Goal: Task Accomplishment & Management: Manage account settings

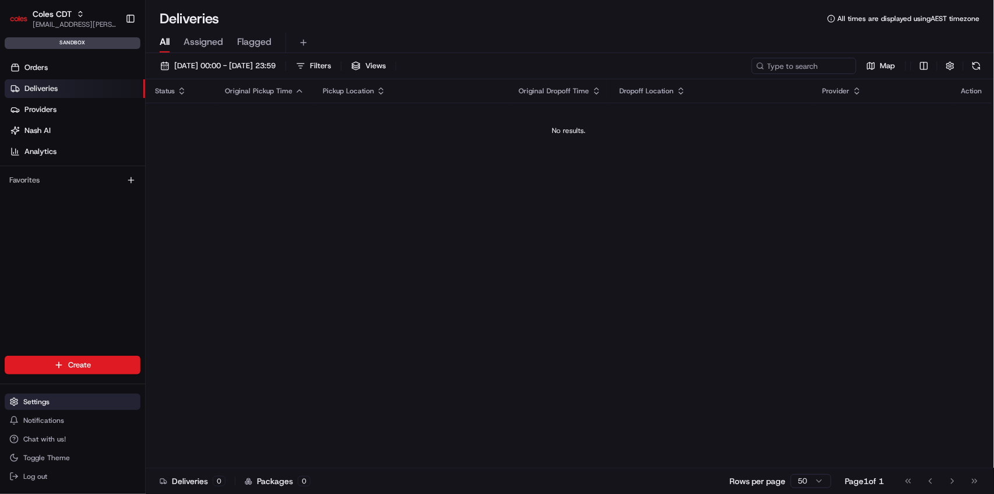
click at [46, 398] on span "Settings" at bounding box center [36, 401] width 26 height 9
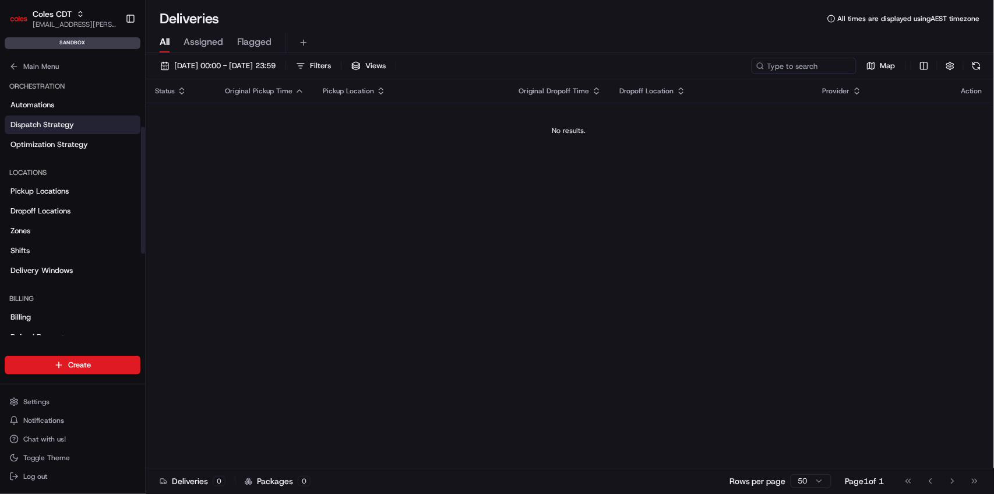
scroll to position [155, 0]
click at [49, 231] on link "Zones" at bounding box center [73, 230] width 136 height 19
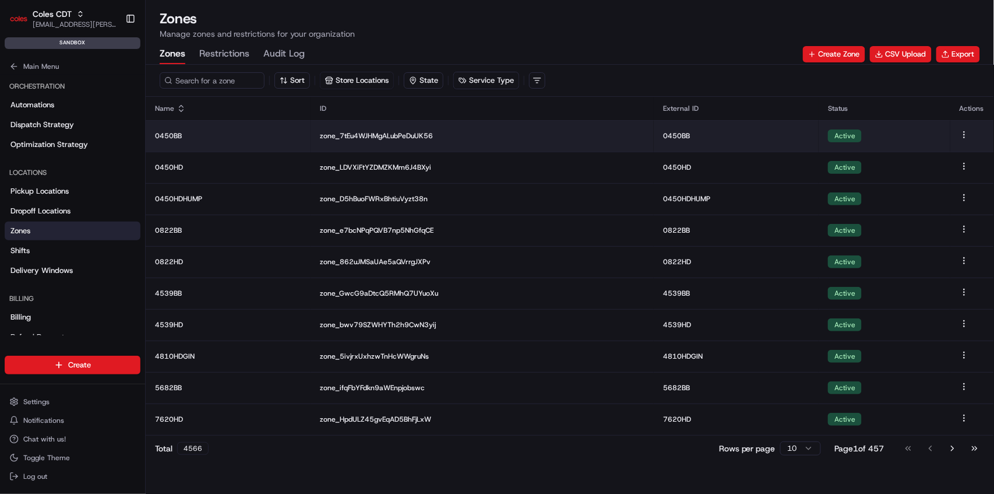
click at [174, 136] on p "0450BB" at bounding box center [228, 135] width 146 height 9
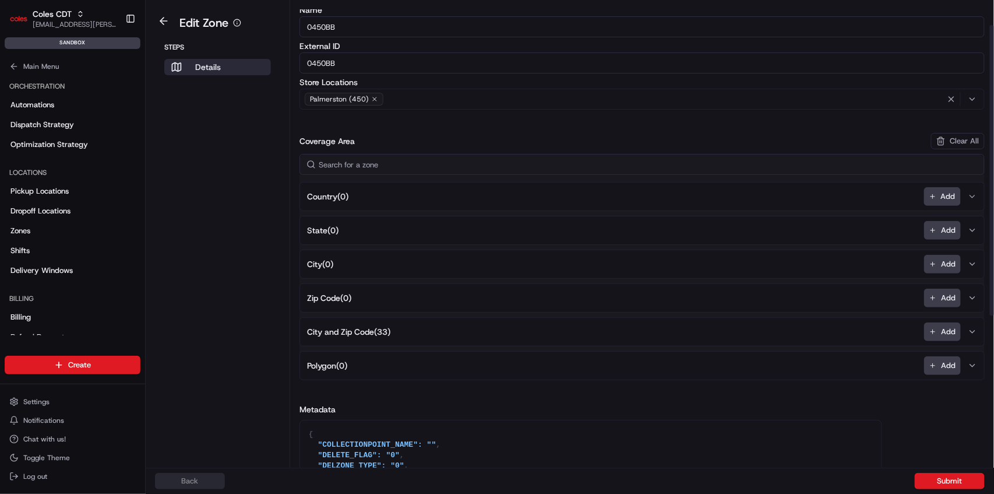
scroll to position [280, 0]
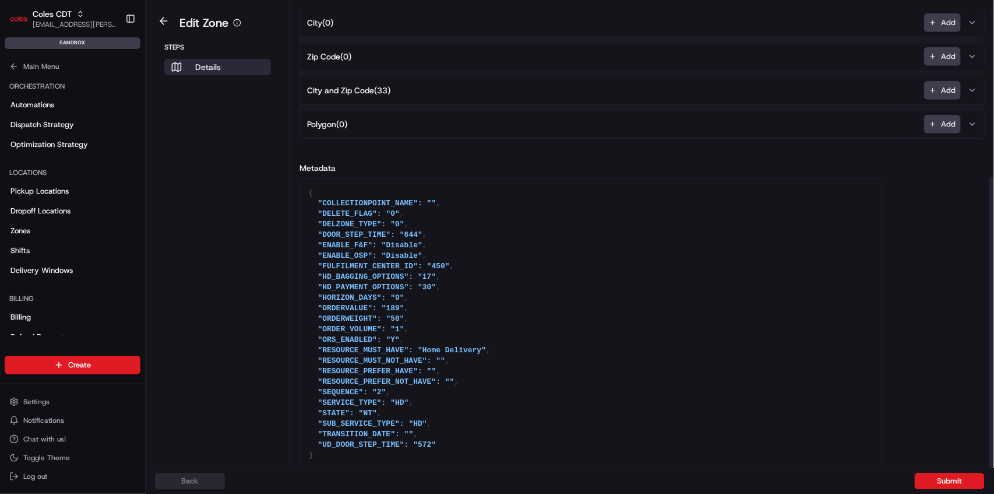
drag, startPoint x: 408, startPoint y: 256, endPoint x: 394, endPoint y: 274, distance: 22.4
click at [408, 256] on textarea "{ "COLLECTIONPOINT_NAME": "", "DELETE_FLAG": "0", "DELZONE_TYPE": "0", "DOOR_ST…" at bounding box center [591, 324] width 582 height 290
drag, startPoint x: 378, startPoint y: 275, endPoint x: 453, endPoint y: 450, distance: 191.1
click at [453, 450] on textarea "{ "COLLECTIONPOINT_NAME": "", "DELETE_FLAG": "0", "DELZONE_TYPE": "0", "DOOR_ST…" at bounding box center [591, 324] width 582 height 290
click at [369, 258] on textarea "{ "COLLECTIONPOINT_NAME": "", "DELETE_FLAG": "0", "DELZONE_TYPE": "0", "DOOR_ST…" at bounding box center [591, 324] width 582 height 290
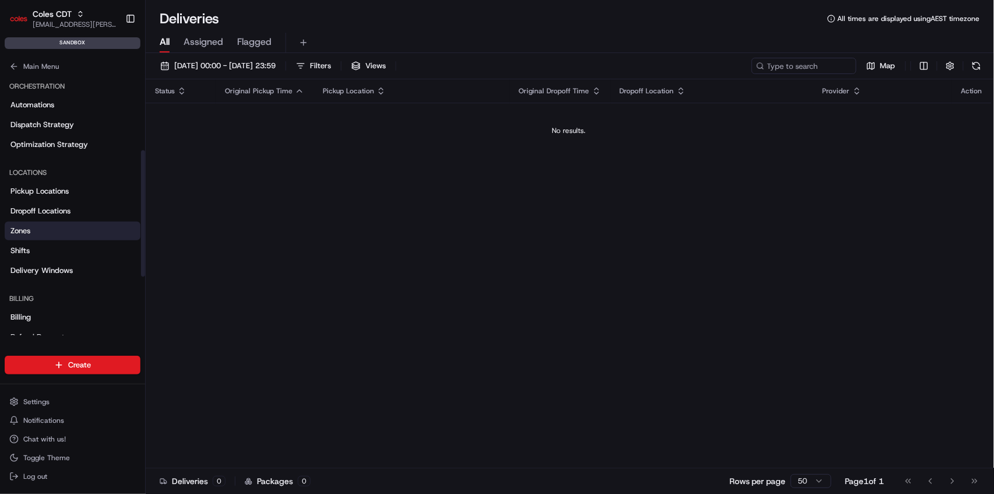
click at [49, 235] on link "Zones" at bounding box center [73, 230] width 136 height 19
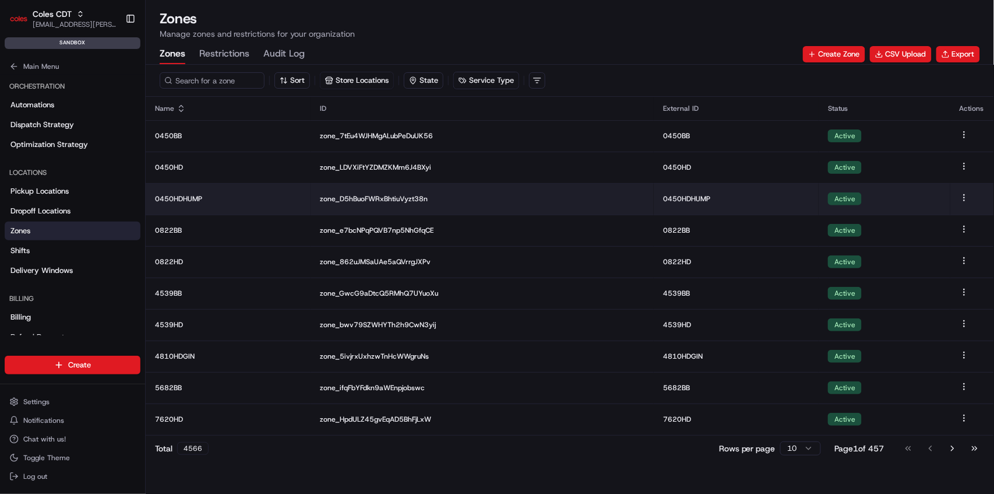
click at [181, 200] on p "0450HDHUMP" at bounding box center [228, 198] width 146 height 9
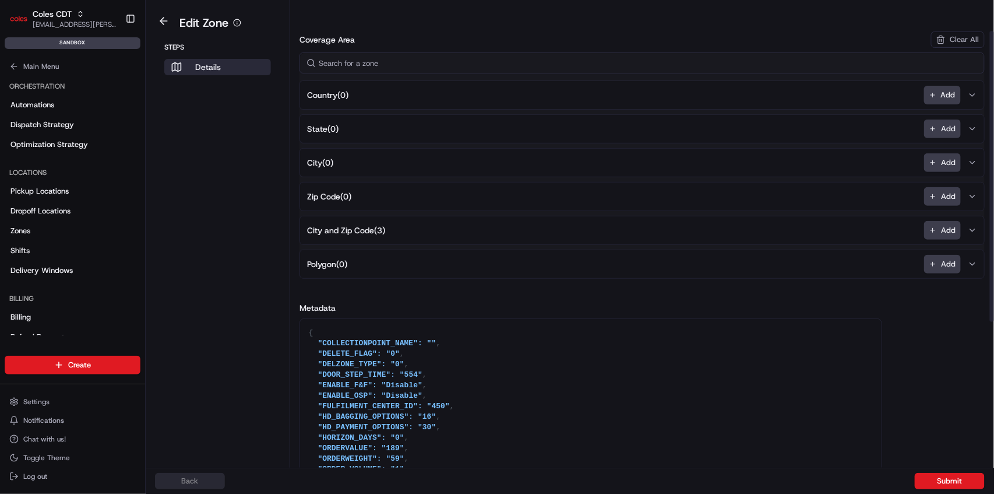
scroll to position [280, 0]
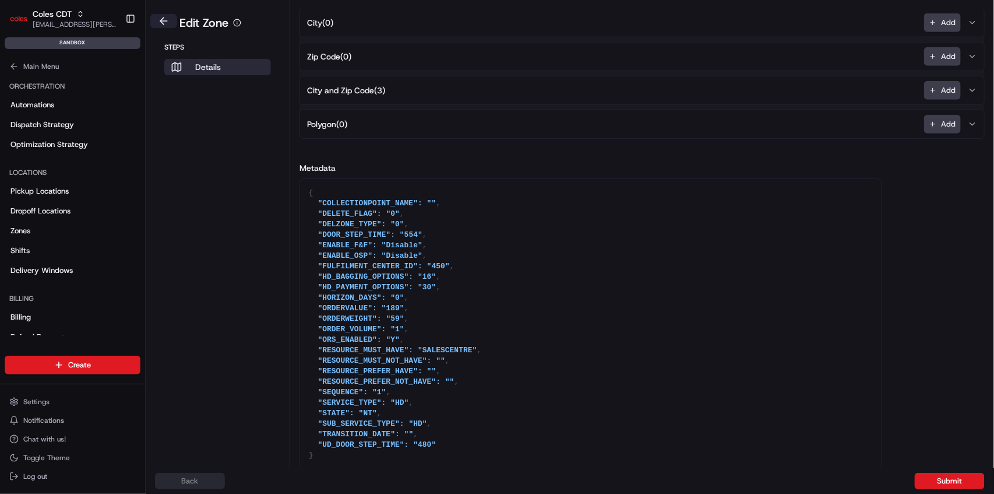
click at [159, 19] on button at bounding box center [163, 21] width 27 height 14
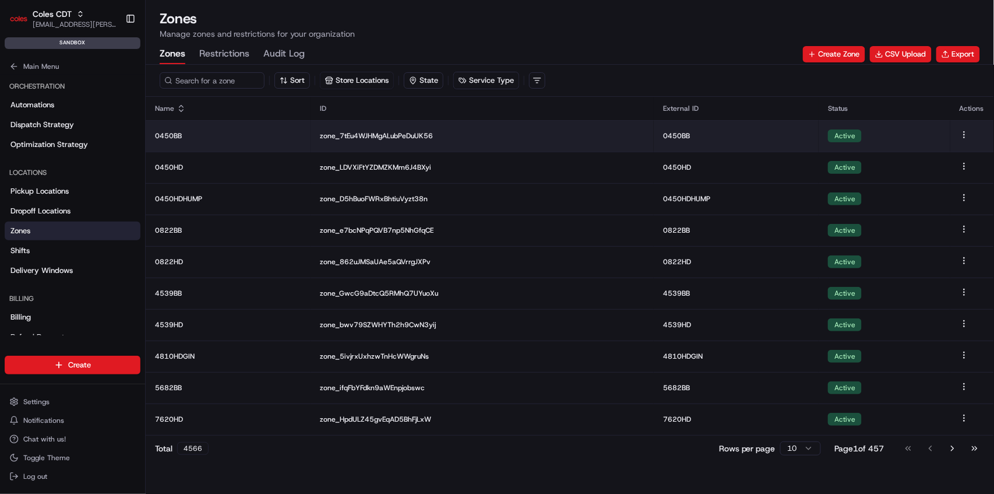
click at [961, 138] on body "Coles CDT [EMAIL_ADDRESS][PERSON_NAME][PERSON_NAME][DOMAIN_NAME] Toggle Sidebar…" at bounding box center [497, 247] width 994 height 494
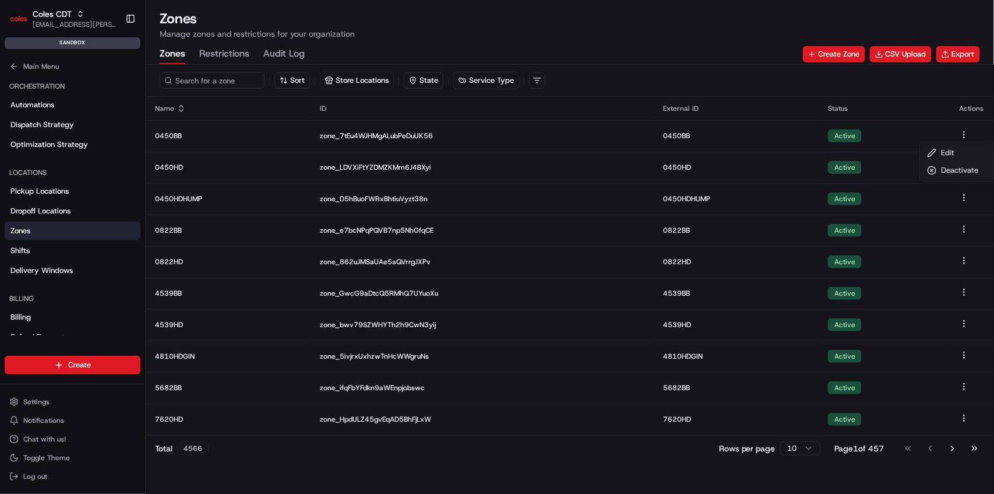
click at [195, 139] on html "Coles CDT [EMAIL_ADDRESS][PERSON_NAME][PERSON_NAME][DOMAIN_NAME] Toggle Sidebar…" at bounding box center [497, 247] width 994 height 494
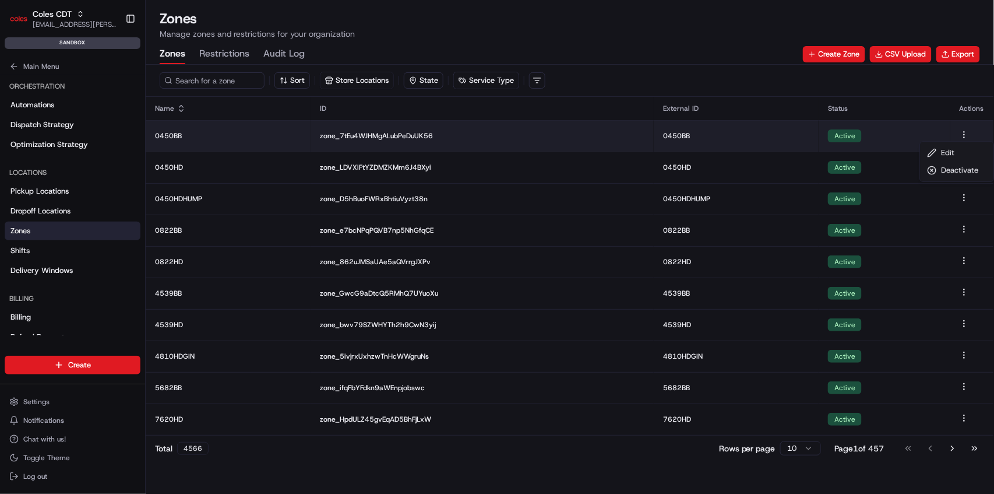
click at [964, 133] on html "Coles CDT [EMAIL_ADDRESS][PERSON_NAME][PERSON_NAME][DOMAIN_NAME] Toggle Sidebar…" at bounding box center [497, 247] width 994 height 494
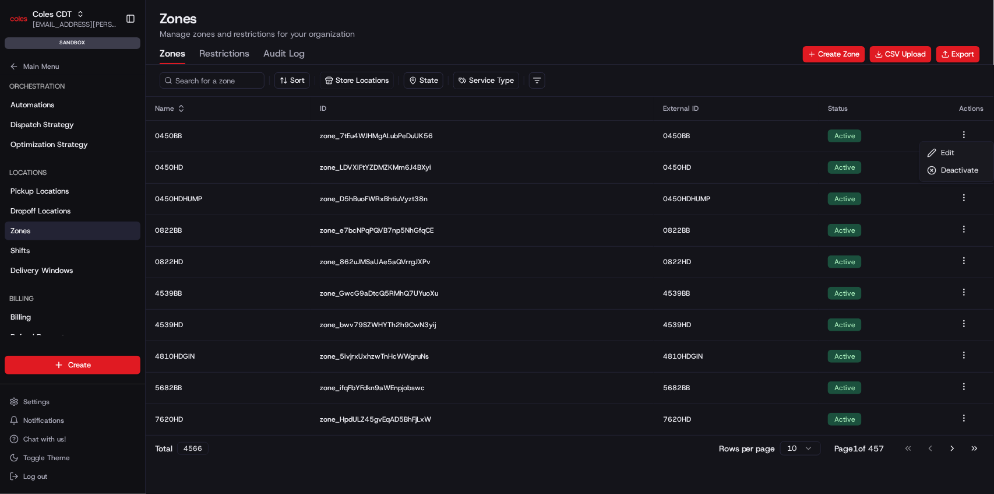
click at [244, 362] on html "Coles CDT [EMAIL_ADDRESS][PERSON_NAME][PERSON_NAME][DOMAIN_NAME] Toggle Sidebar…" at bounding box center [497, 247] width 994 height 494
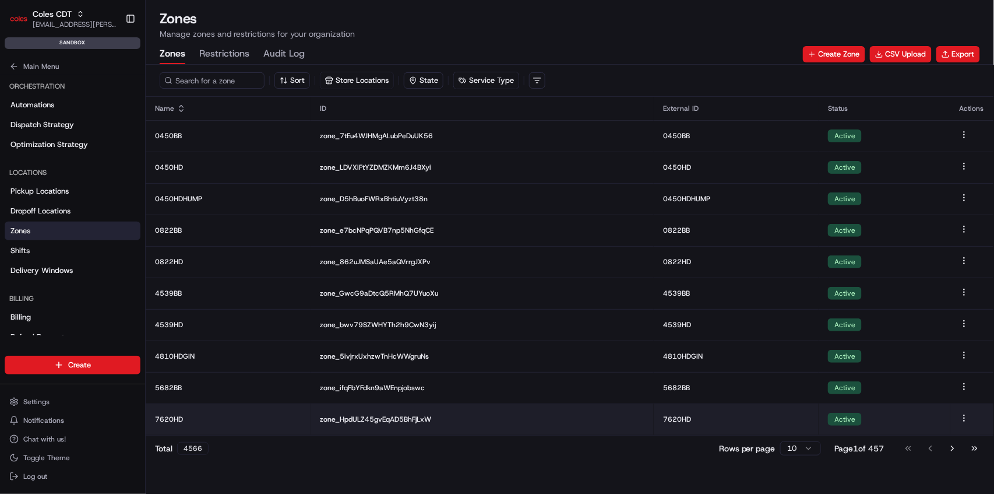
click at [963, 420] on html "Coles CDT [EMAIL_ADDRESS][PERSON_NAME][PERSON_NAME][DOMAIN_NAME] Toggle Sidebar…" at bounding box center [497, 247] width 994 height 494
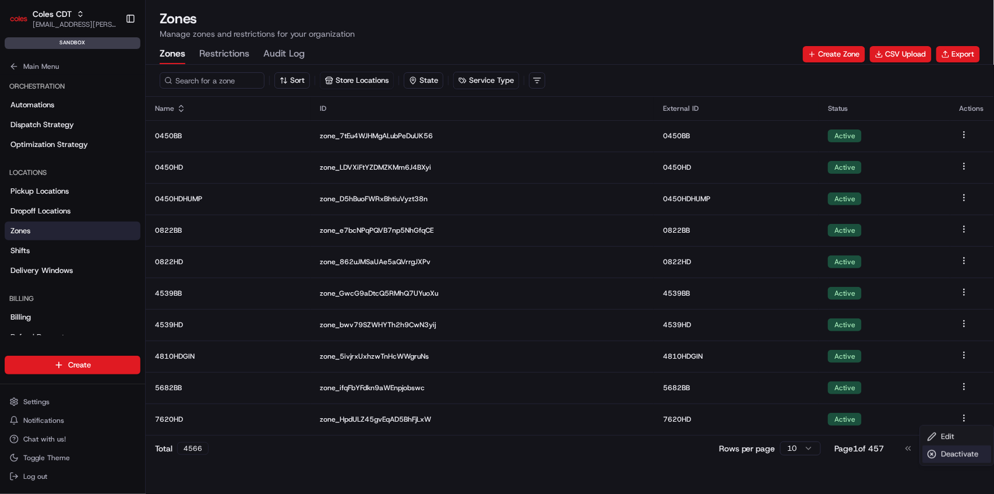
click at [939, 457] on div "Deactivate" at bounding box center [957, 453] width 69 height 17
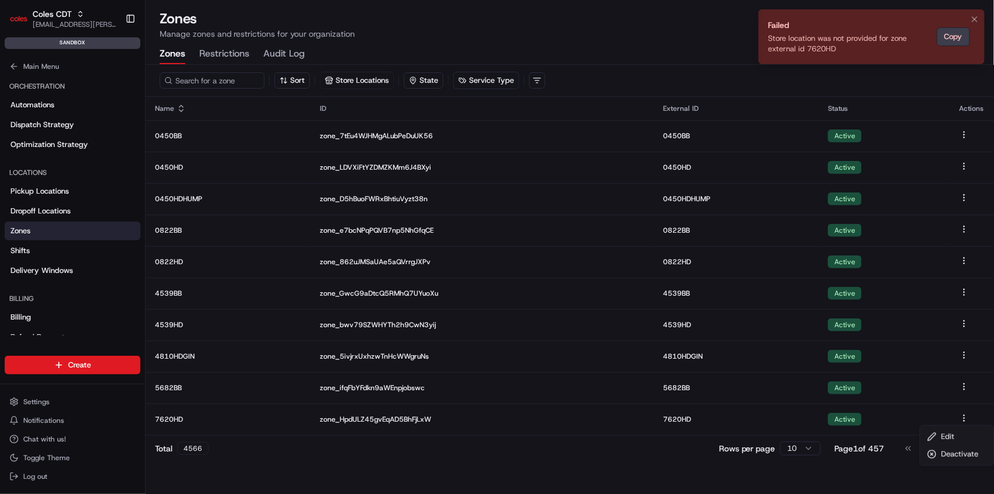
click at [953, 38] on button "Copy" at bounding box center [953, 36] width 33 height 19
click at [478, 43] on html "Coles CDT [EMAIL_ADDRESS][PERSON_NAME][PERSON_NAME][DOMAIN_NAME] Toggle Sidebar…" at bounding box center [497, 247] width 994 height 494
click at [972, 17] on icon "Notifications (F8)" at bounding box center [974, 19] width 9 height 9
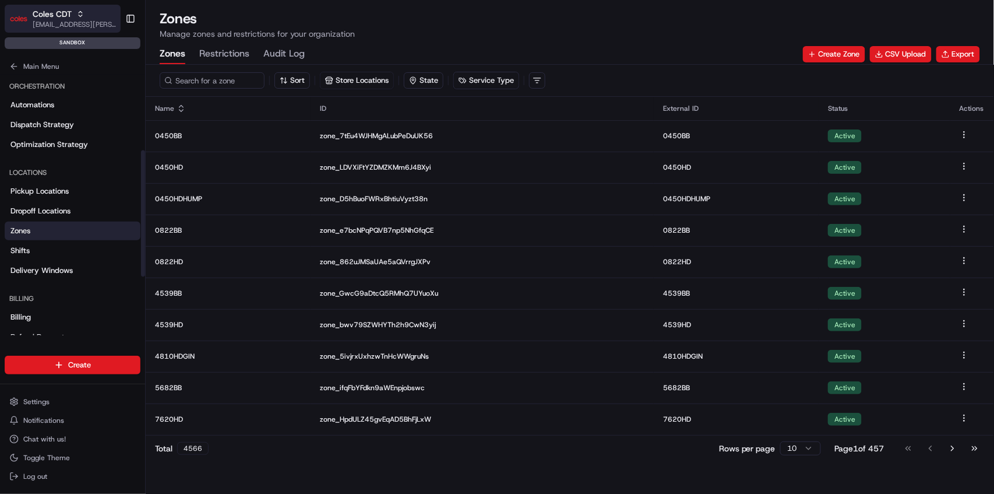
click at [63, 11] on span "Coles CDT" at bounding box center [52, 14] width 39 height 12
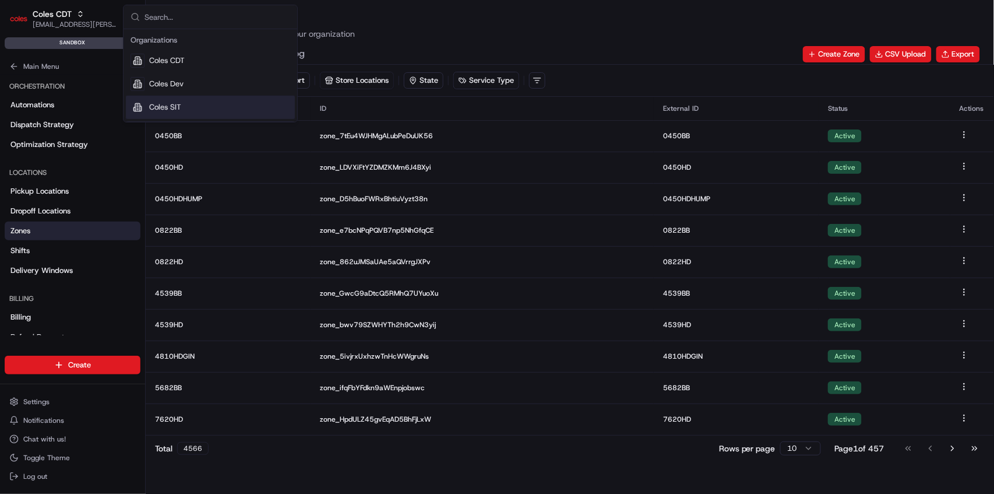
click at [173, 104] on span "Coles SIT" at bounding box center [165, 107] width 32 height 10
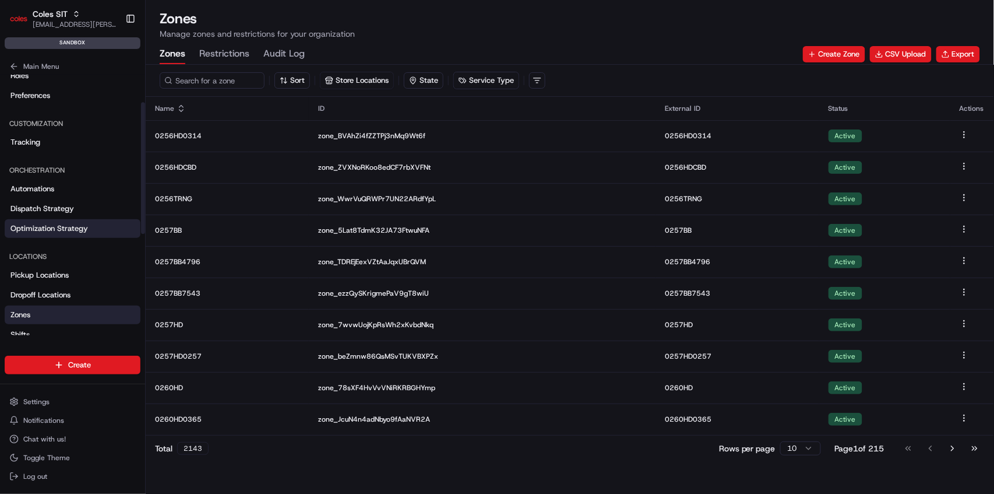
scroll to position [117, 0]
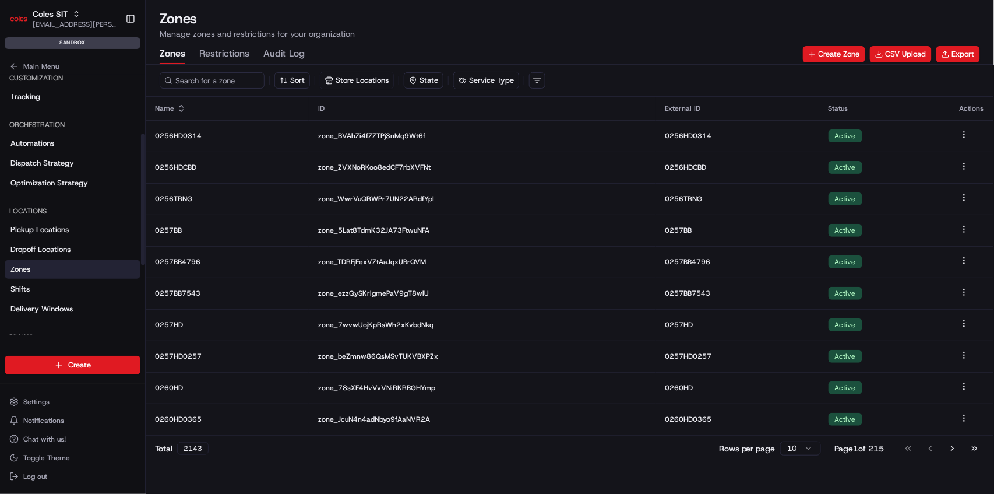
click at [44, 272] on link "Zones" at bounding box center [73, 269] width 136 height 19
click at [21, 269] on span "Zones" at bounding box center [20, 269] width 20 height 10
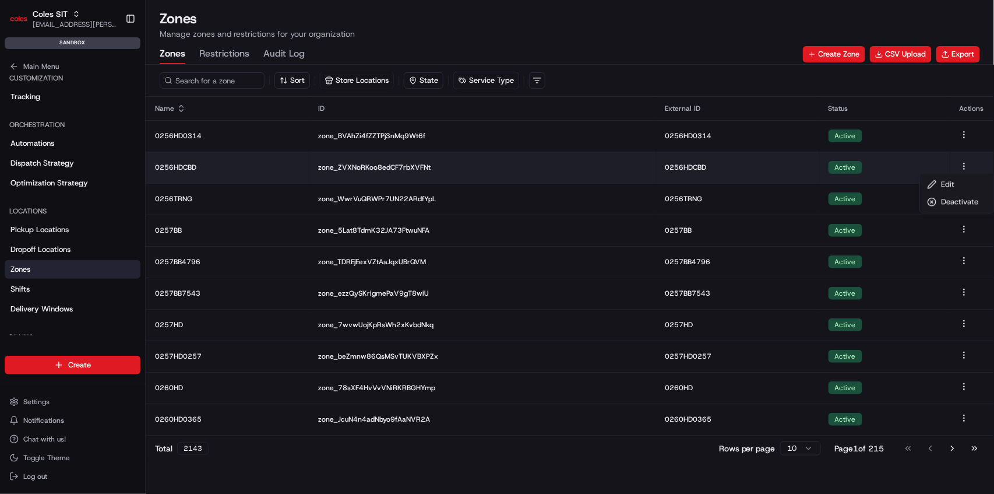
click at [965, 168] on html "Coles SIT [EMAIL_ADDRESS][PERSON_NAME][PERSON_NAME][DOMAIN_NAME] Toggle Sidebar…" at bounding box center [497, 247] width 994 height 494
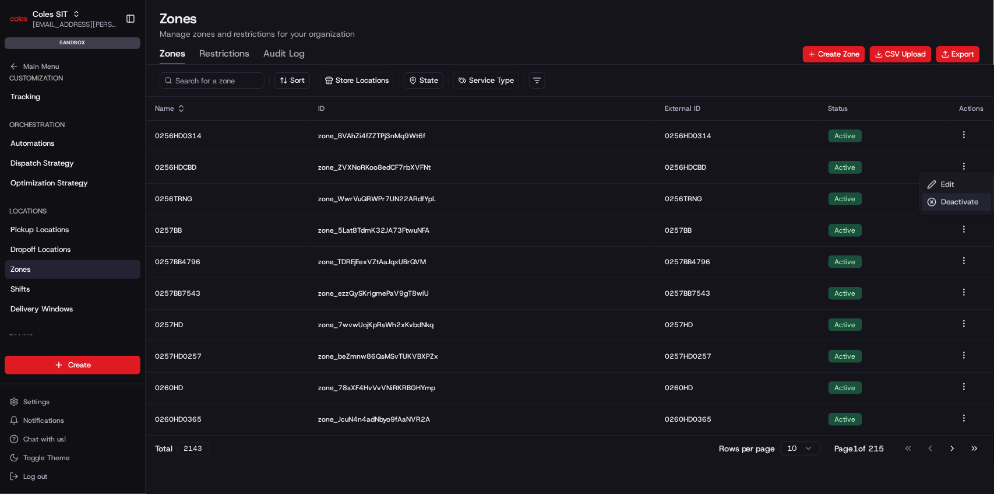
click at [948, 205] on div "Deactivate" at bounding box center [957, 201] width 69 height 17
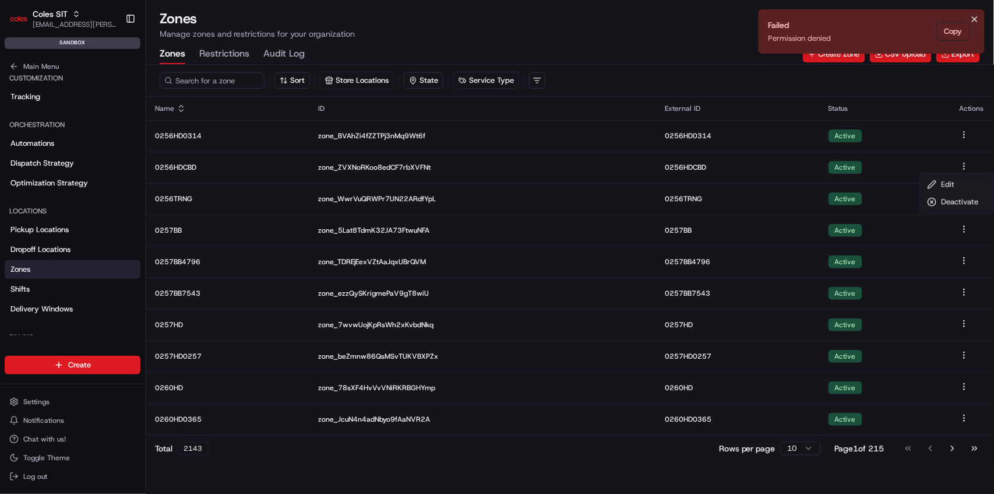
click at [978, 16] on icon "Notifications (F8)" at bounding box center [974, 19] width 9 height 9
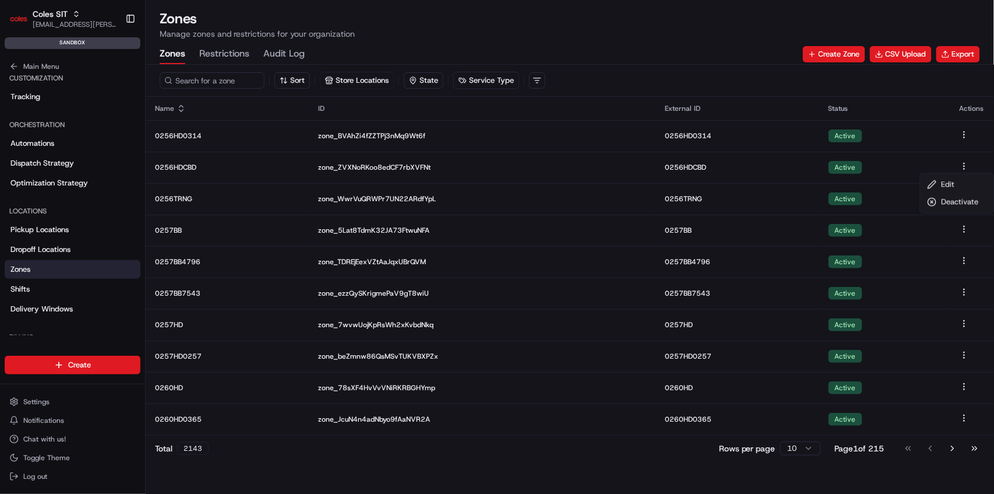
click at [51, 13] on html "Coles SIT [EMAIL_ADDRESS][PERSON_NAME][PERSON_NAME][DOMAIN_NAME] Toggle Sidebar…" at bounding box center [497, 247] width 994 height 494
click at [65, 17] on span "Coles SIT" at bounding box center [50, 14] width 35 height 12
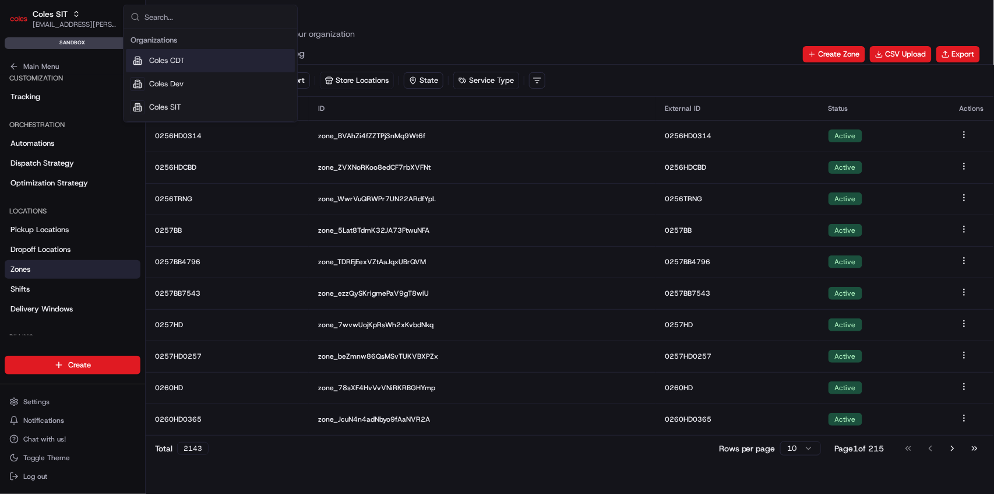
click at [163, 62] on span "Coles CDT" at bounding box center [167, 60] width 36 height 10
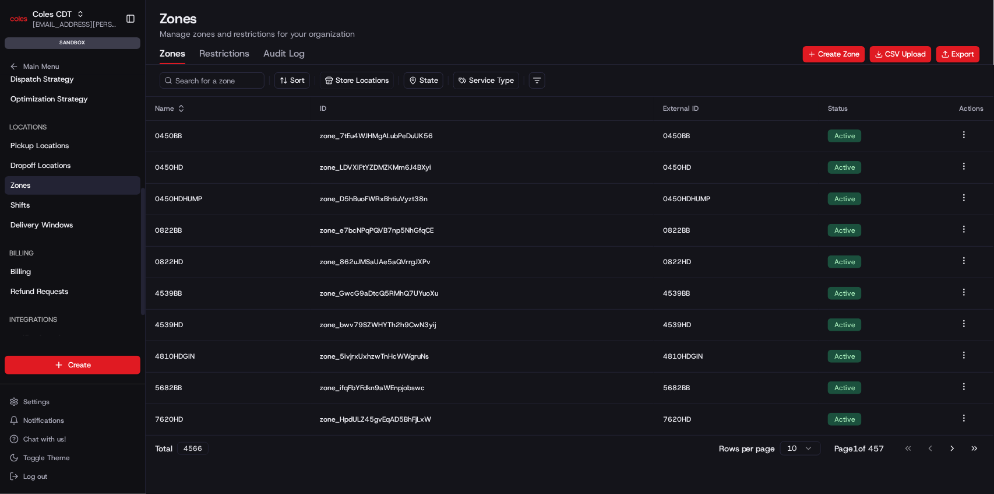
scroll to position [233, 0]
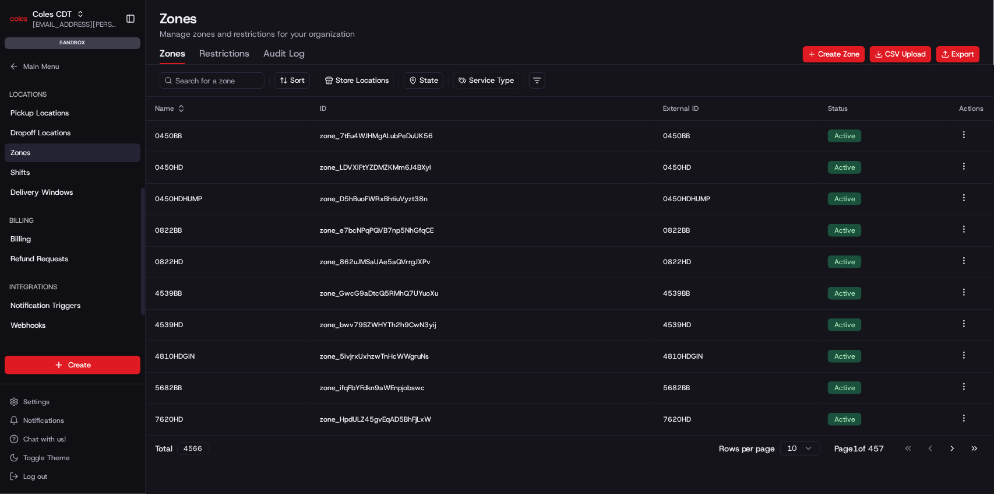
click at [33, 153] on link "Zones" at bounding box center [73, 152] width 136 height 19
click at [29, 153] on span "Zones" at bounding box center [20, 152] width 20 height 10
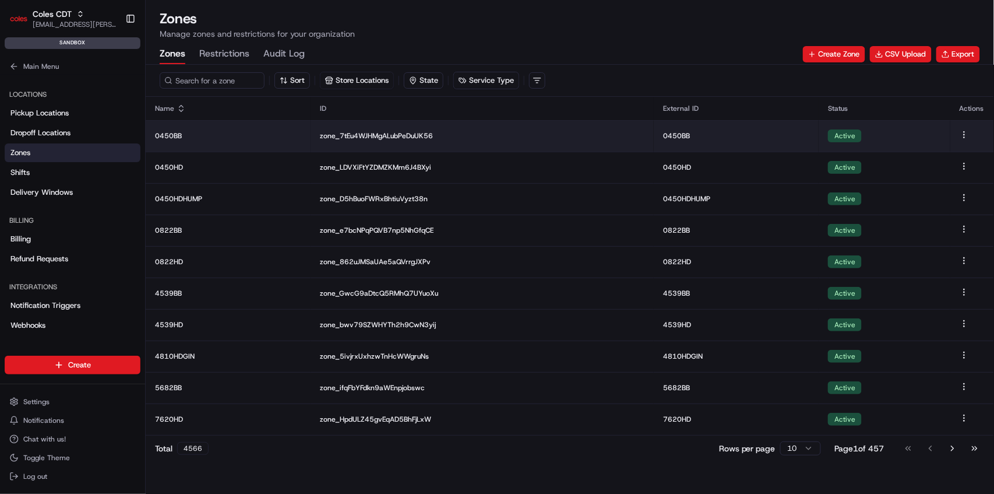
click at [964, 133] on html "Coles CDT [EMAIL_ADDRESS][PERSON_NAME][PERSON_NAME][DOMAIN_NAME] Toggle Sidebar…" at bounding box center [497, 247] width 994 height 494
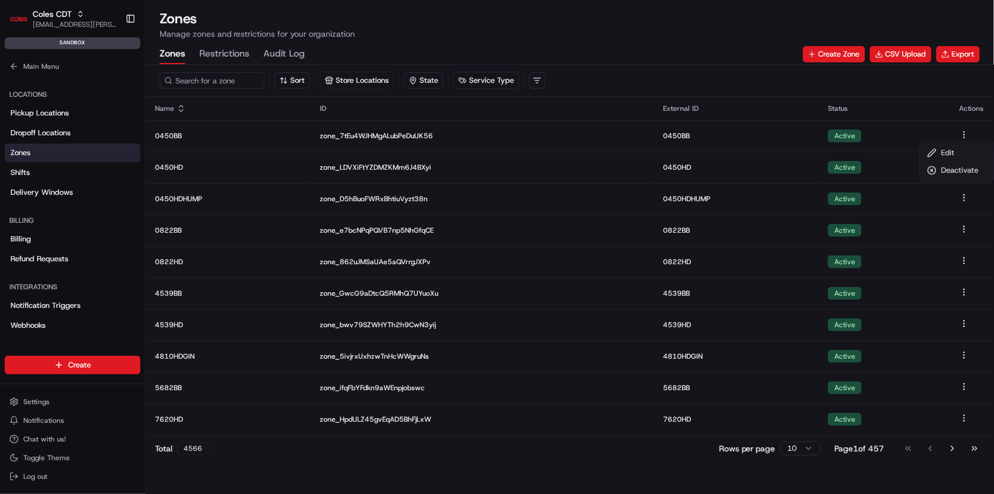
click at [536, 76] on html "Coles CDT [EMAIL_ADDRESS][PERSON_NAME][PERSON_NAME][DOMAIN_NAME] Toggle Sidebar…" at bounding box center [497, 247] width 994 height 494
click at [537, 80] on html "Coles CDT [EMAIL_ADDRESS][PERSON_NAME][PERSON_NAME][DOMAIN_NAME] Toggle Sidebar…" at bounding box center [497, 247] width 994 height 494
click at [561, 76] on html "Coles CDT [EMAIL_ADDRESS][PERSON_NAME][PERSON_NAME][DOMAIN_NAME] Toggle Sidebar…" at bounding box center [497, 247] width 994 height 494
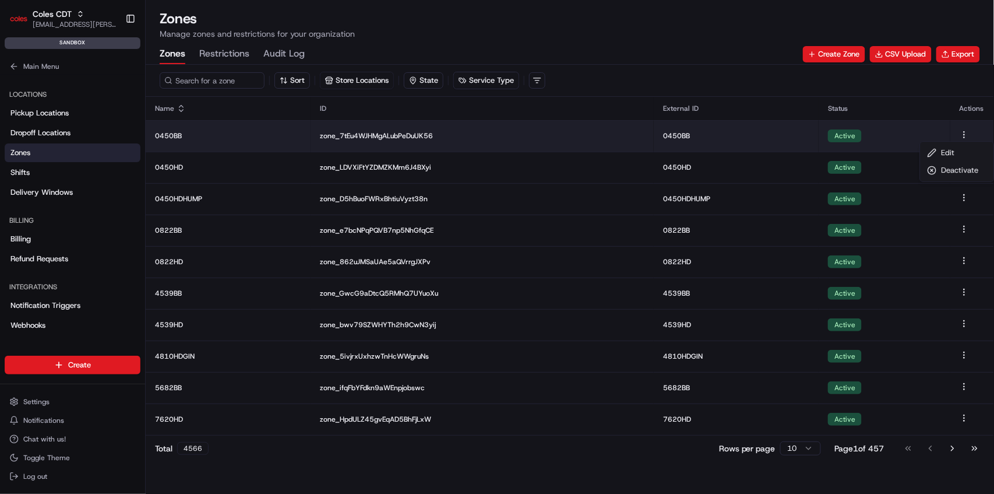
click at [965, 133] on html "Coles CDT [EMAIL_ADDRESS][PERSON_NAME][PERSON_NAME][DOMAIN_NAME] Toggle Sidebar…" at bounding box center [497, 247] width 994 height 494
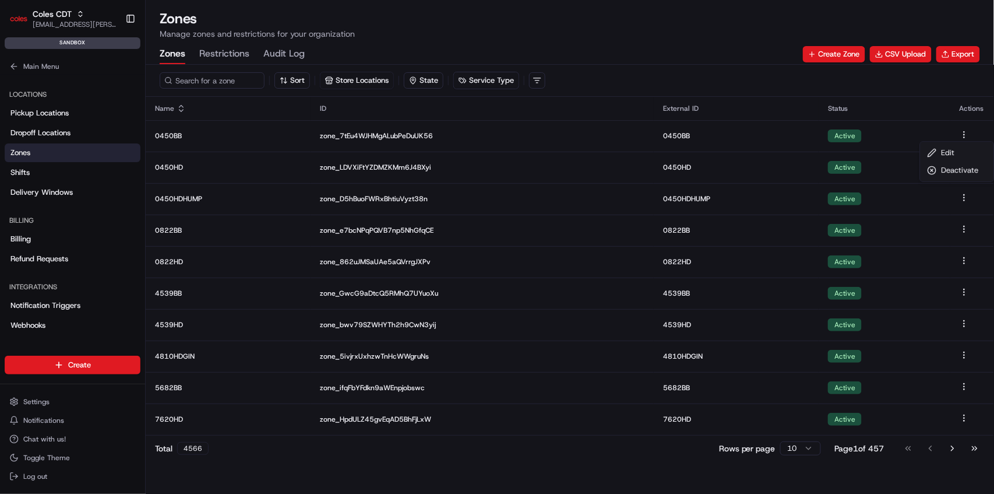
click at [967, 61] on html "Coles CDT [EMAIL_ADDRESS][PERSON_NAME][PERSON_NAME][DOMAIN_NAME] Toggle Sidebar…" at bounding box center [497, 247] width 994 height 494
click at [963, 54] on button "Export" at bounding box center [959, 54] width 44 height 16
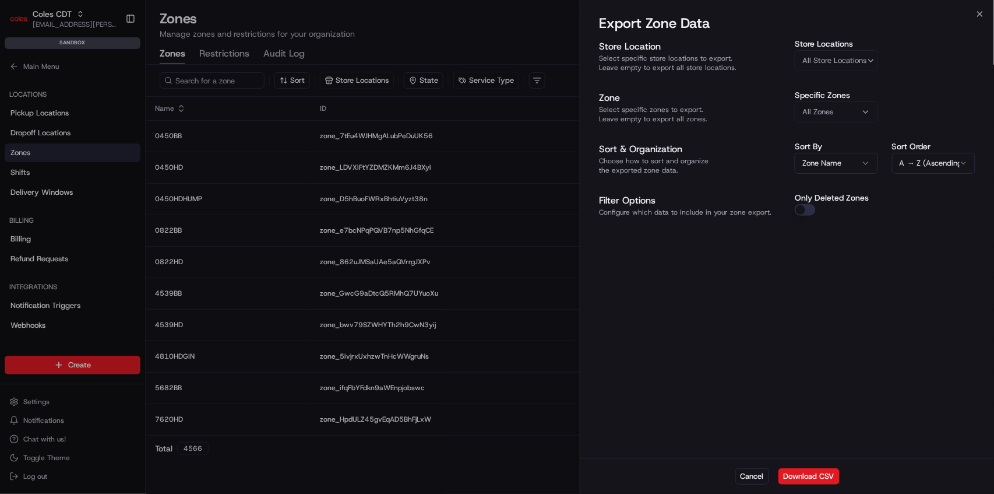
click at [854, 114] on div "All Zones" at bounding box center [837, 112] width 78 height 10
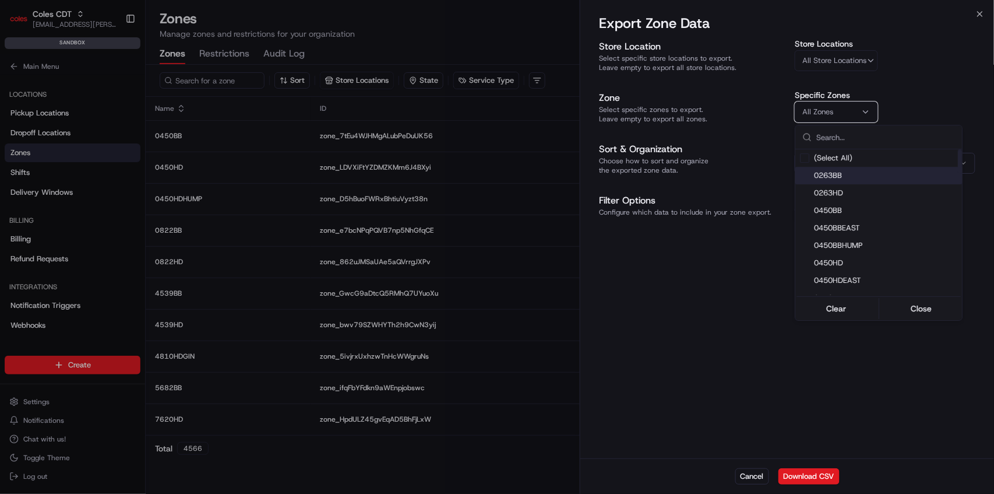
click at [843, 176] on span "0263BB" at bounding box center [885, 175] width 143 height 10
drag, startPoint x: 749, startPoint y: 288, endPoint x: 762, endPoint y: 274, distance: 18.5
click at [749, 288] on div at bounding box center [497, 247] width 994 height 494
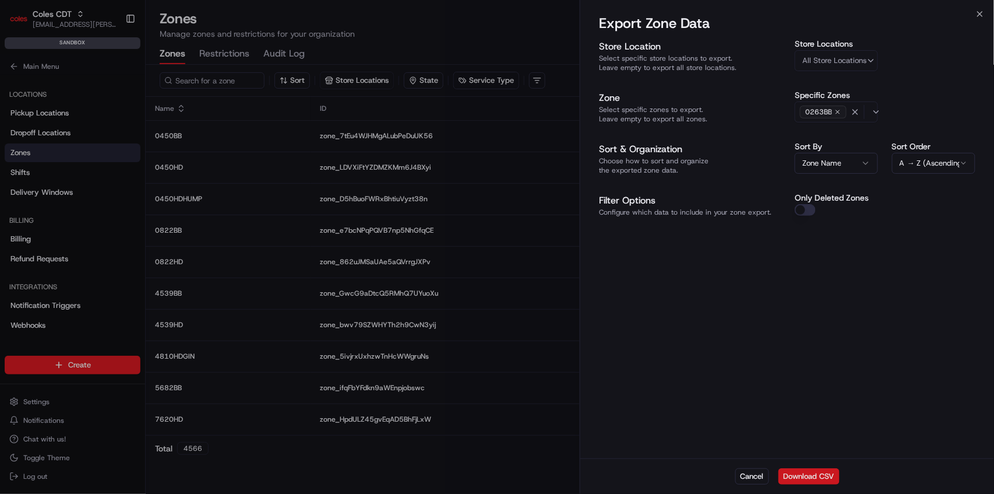
click at [804, 474] on button "Download CSV" at bounding box center [809, 476] width 61 height 16
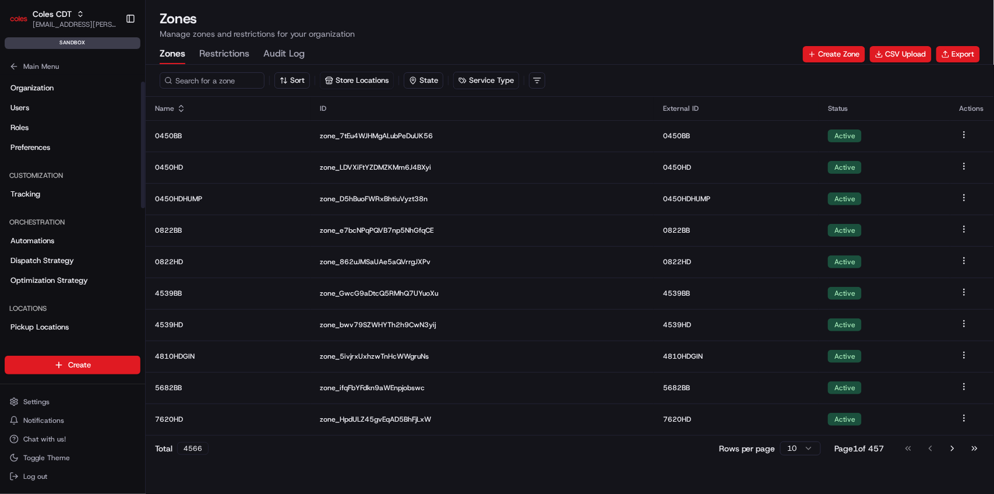
scroll to position [0, 0]
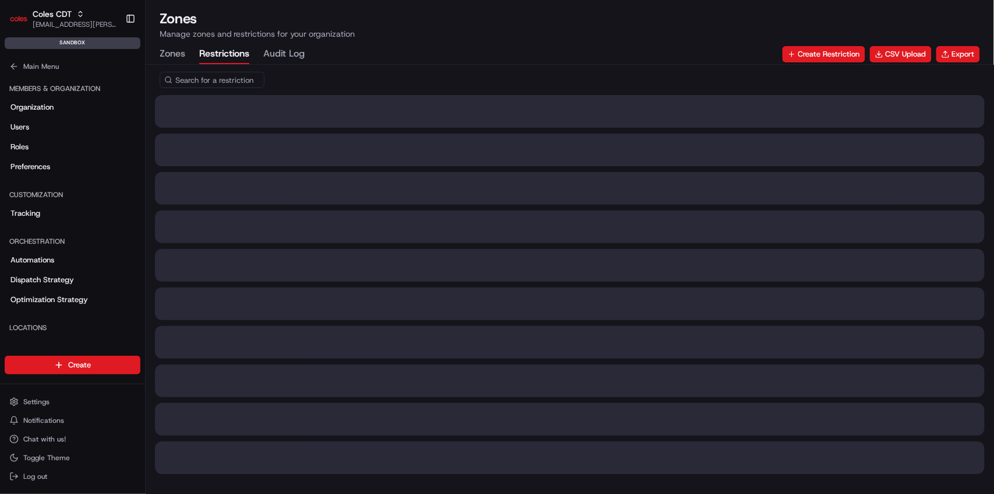
click at [232, 50] on button "Restrictions" at bounding box center [224, 54] width 50 height 20
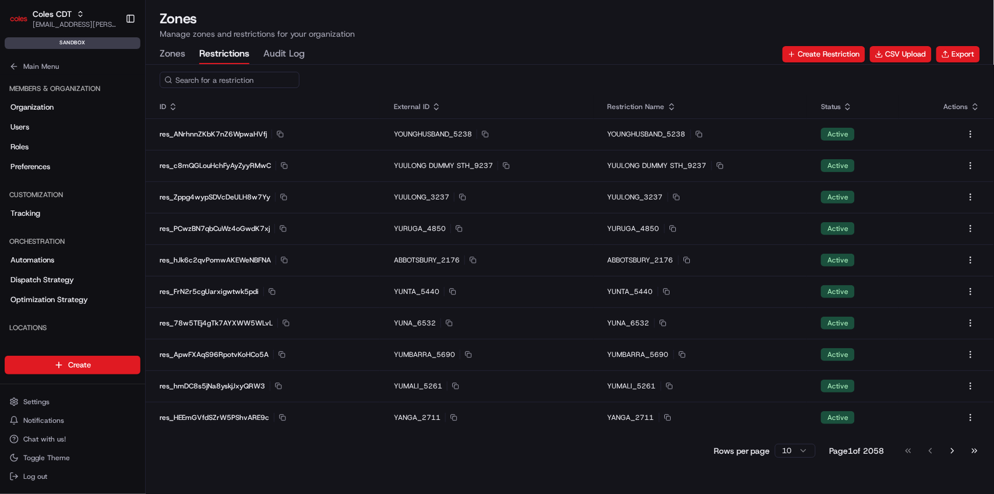
click at [215, 82] on input at bounding box center [230, 80] width 140 height 16
type input "y"
type input "e"
type input "res_"
click at [354, 82] on div "res_" at bounding box center [570, 80] width 849 height 30
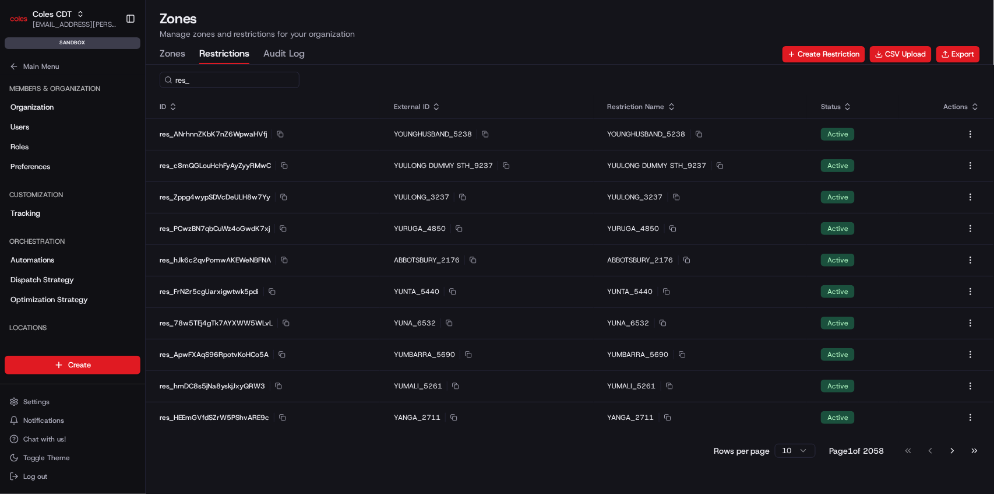
click at [221, 79] on input "res_" at bounding box center [230, 80] width 140 height 16
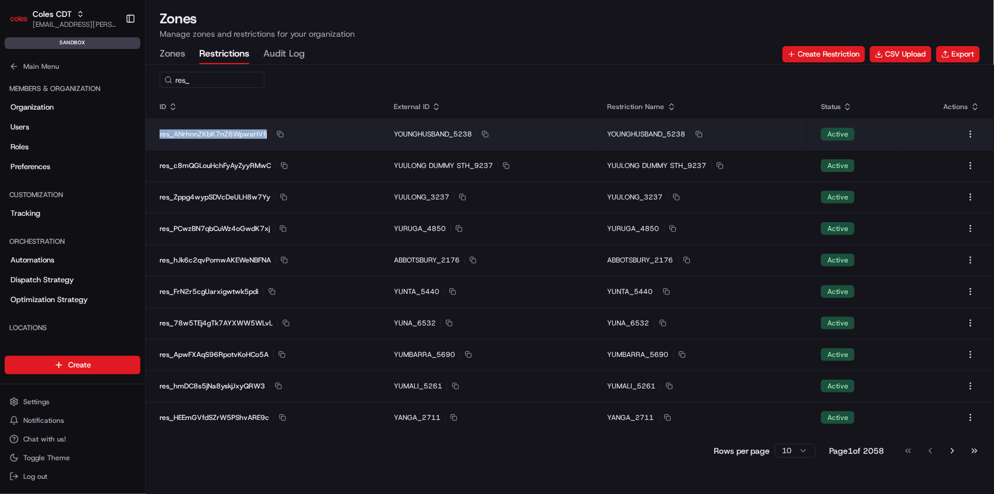
drag, startPoint x: 159, startPoint y: 135, endPoint x: 266, endPoint y: 135, distance: 106.7
click at [266, 135] on td "res_ANrhnnZKbK7nZ6WpwaHVfj Copy res_ANrhnnZKbK7nZ6WpwaHVfj" at bounding box center [263, 133] width 234 height 31
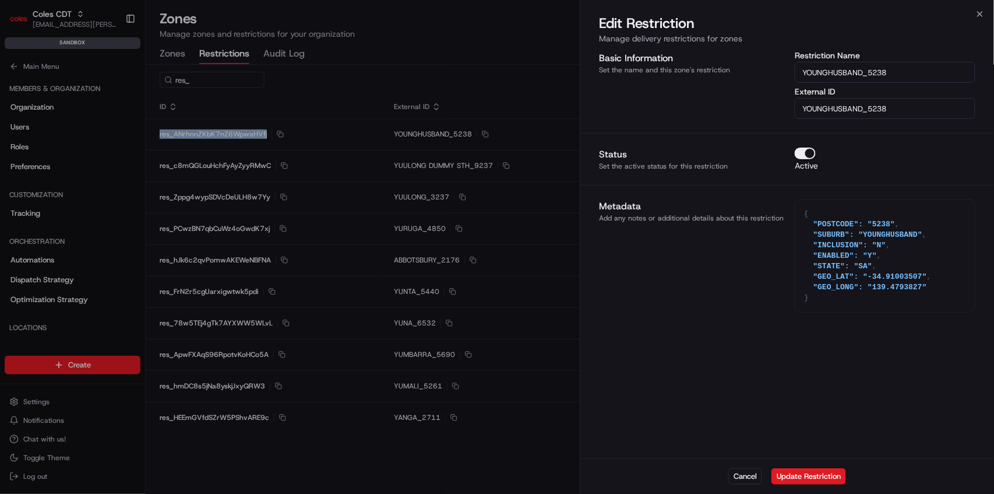
type textarea "{}"
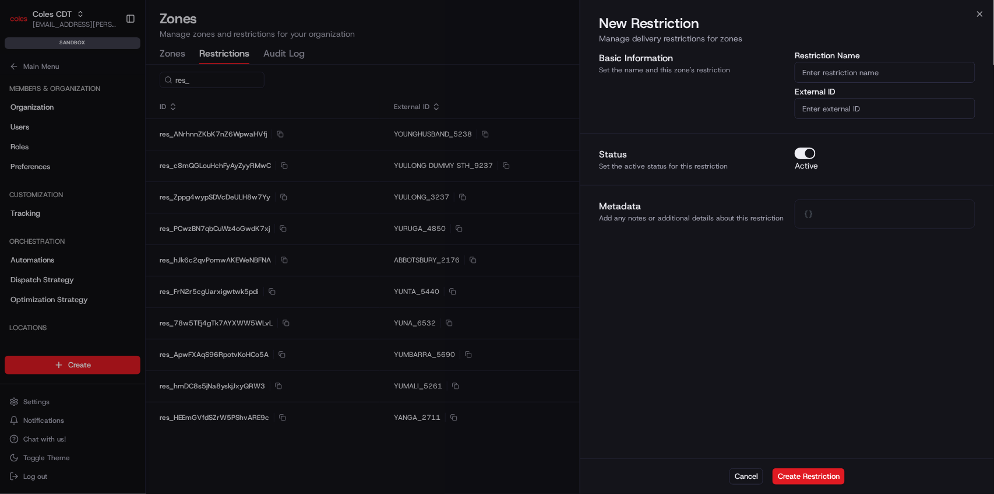
drag, startPoint x: 214, startPoint y: 82, endPoint x: 248, endPoint y: 116, distance: 47.8
click at [217, 83] on div at bounding box center [497, 247] width 994 height 494
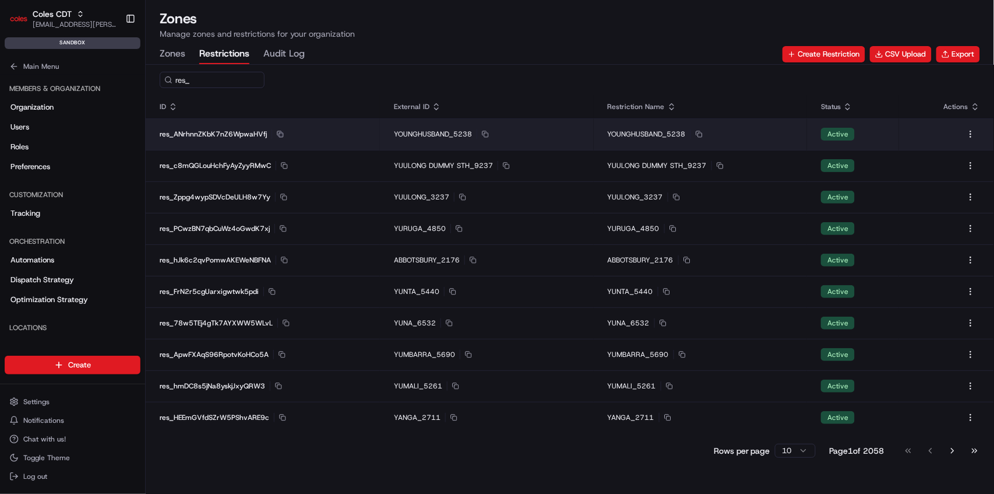
click at [279, 132] on icon "button" at bounding box center [280, 134] width 7 height 7
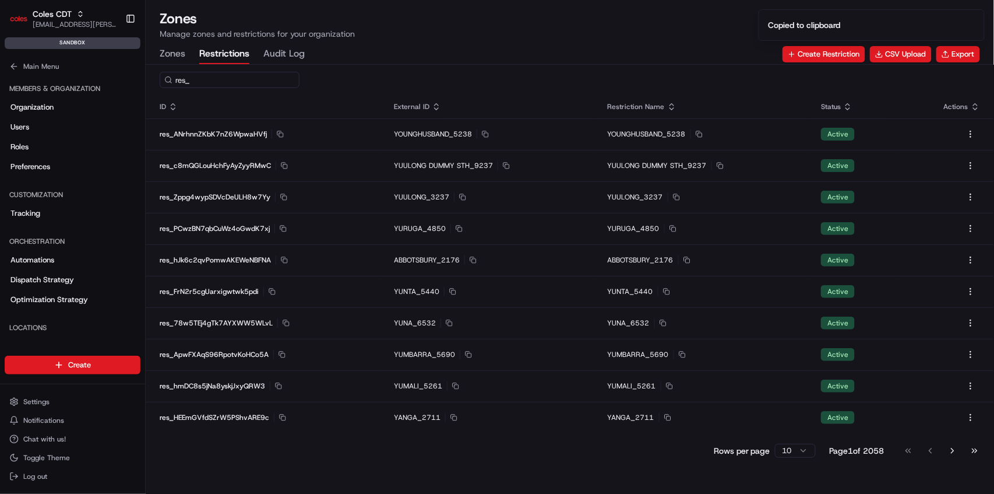
click at [198, 80] on input "res_" at bounding box center [230, 80] width 140 height 16
paste input "ANrhnnZKbK7nZ6WpwaHVfj"
type input "res_ANrhnnZKbK7nZ6WpwaHVfj"
click at [242, 78] on input "res_ANrhnnZKbK7nZ6WpwaHVfj" at bounding box center [230, 80] width 140 height 16
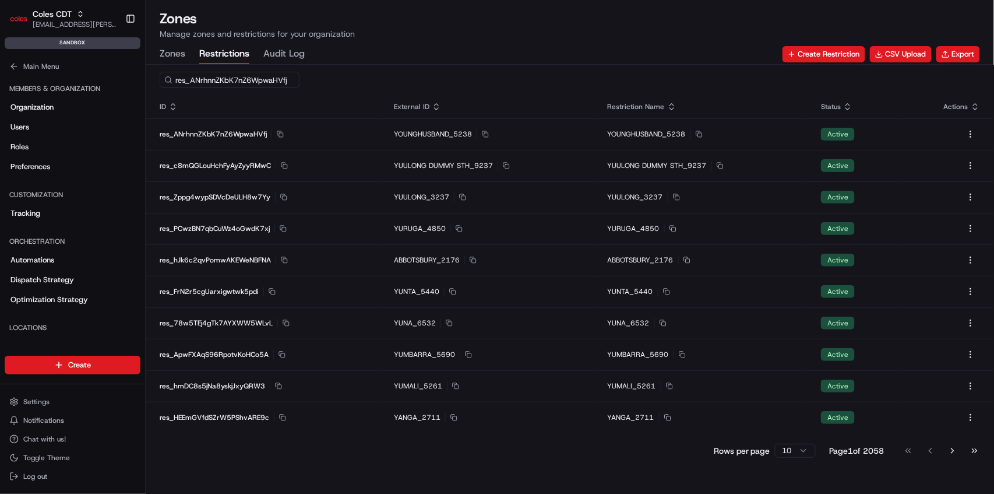
click at [242, 78] on input "res_ANrhnnZKbK7nZ6WpwaHVfj" at bounding box center [230, 80] width 140 height 16
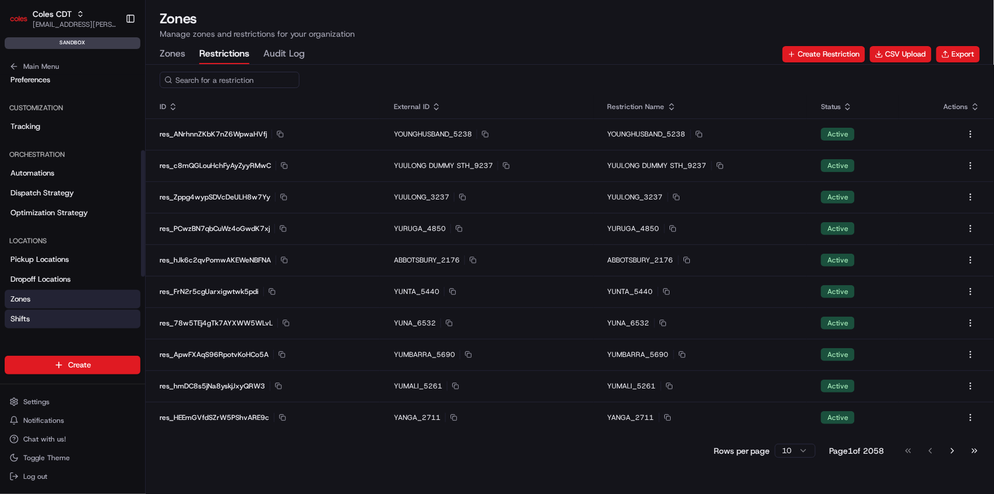
scroll to position [155, 0]
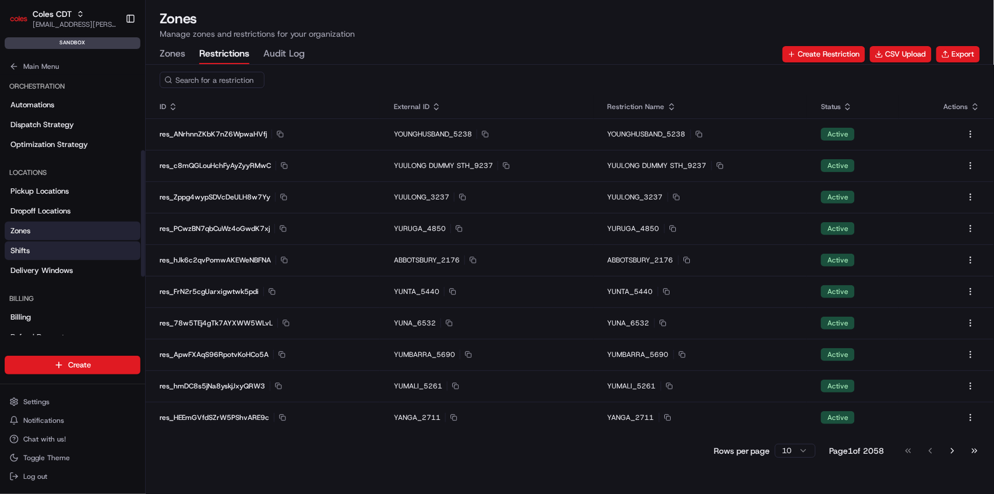
click at [59, 251] on link "Shifts" at bounding box center [73, 250] width 136 height 19
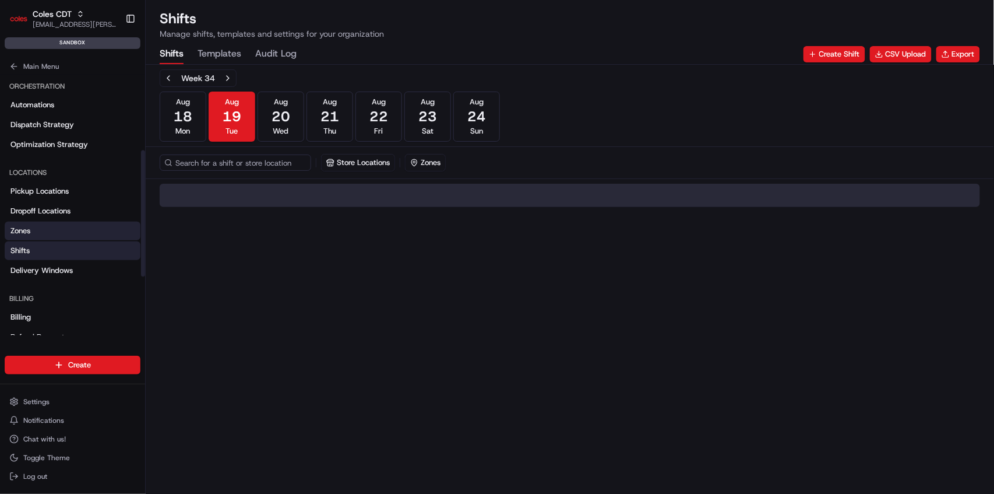
click at [50, 231] on link "Zones" at bounding box center [73, 230] width 136 height 19
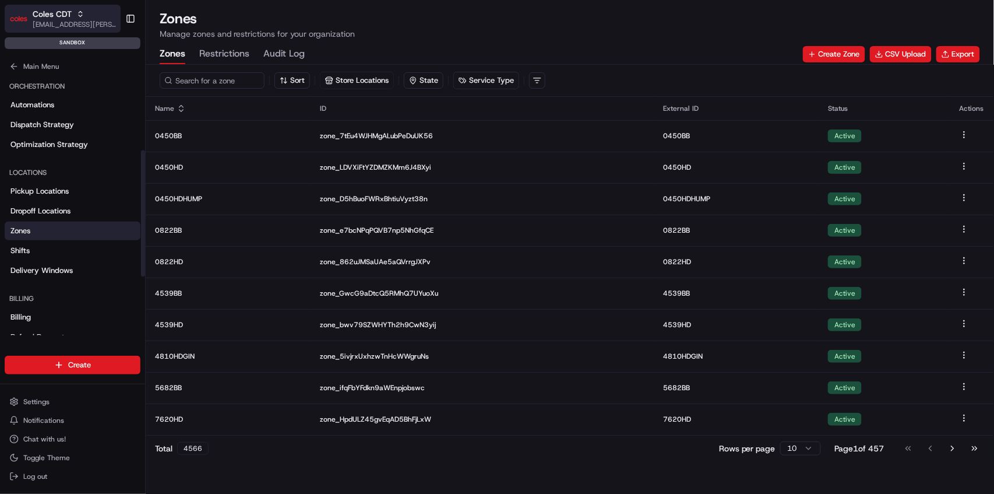
click at [66, 11] on span "Coles CDT" at bounding box center [52, 14] width 39 height 12
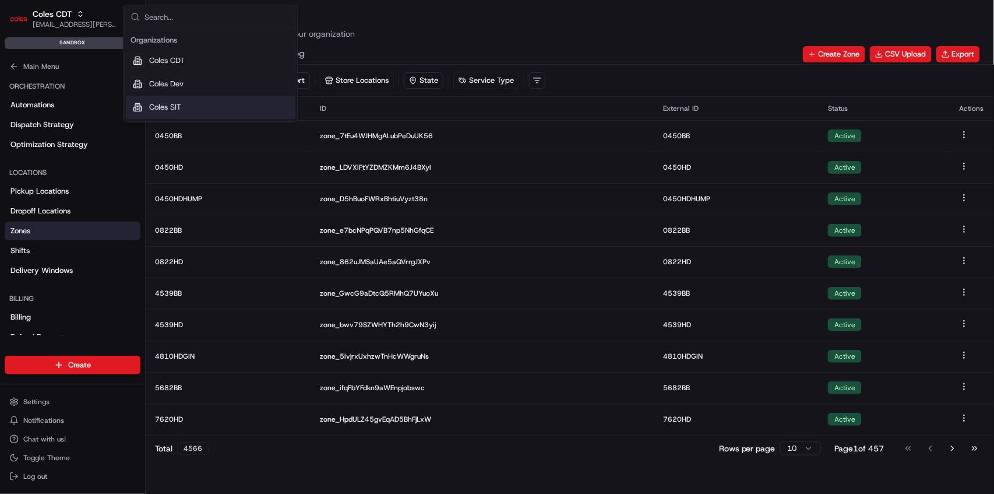
click at [180, 105] on span "Coles SIT" at bounding box center [165, 107] width 32 height 10
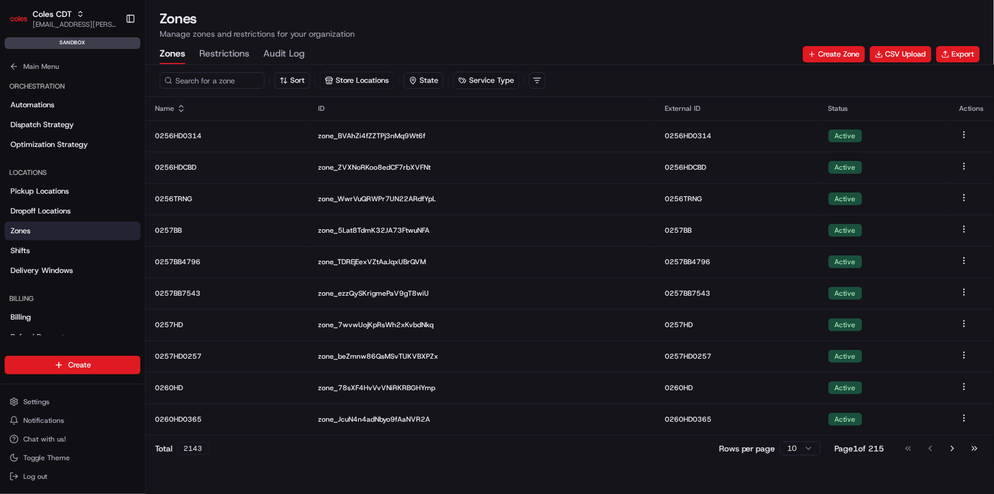
click at [222, 54] on button "Restrictions" at bounding box center [224, 54] width 50 height 20
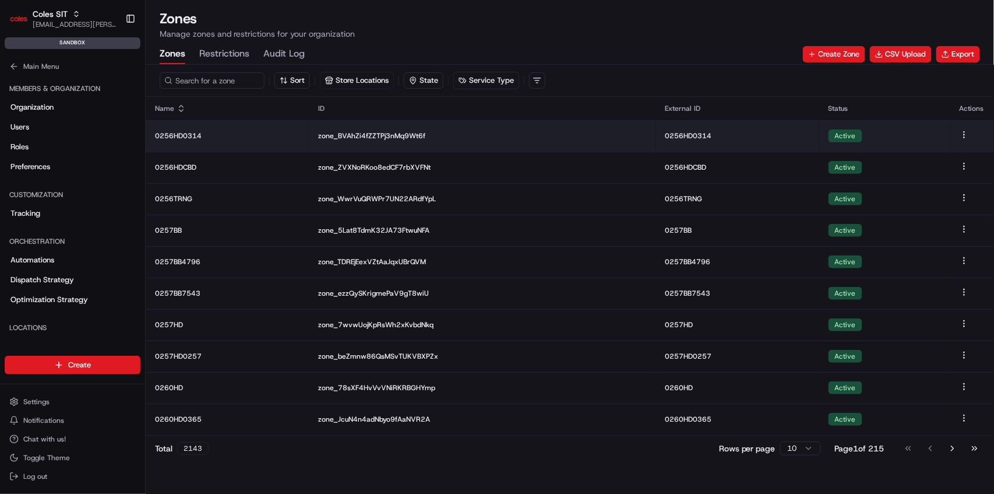
click at [212, 139] on p "0256HD0314" at bounding box center [227, 135] width 145 height 9
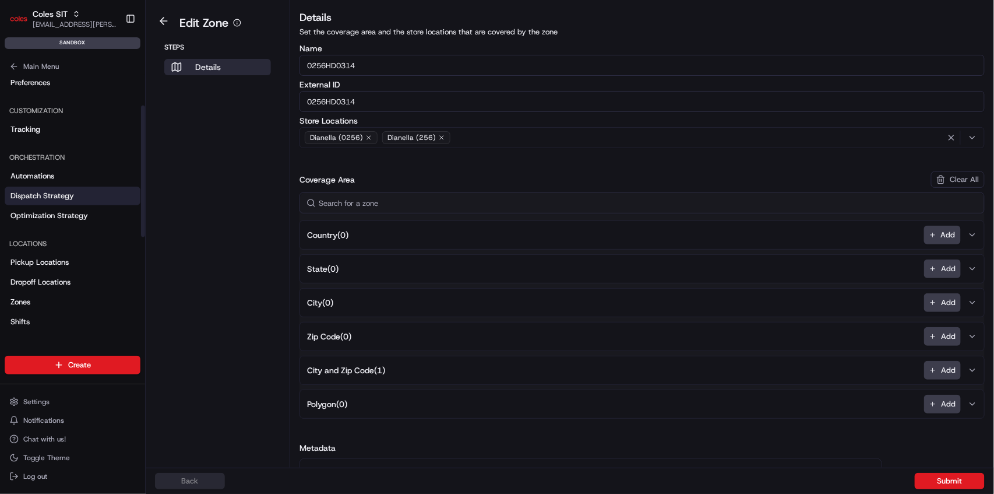
scroll to position [155, 0]
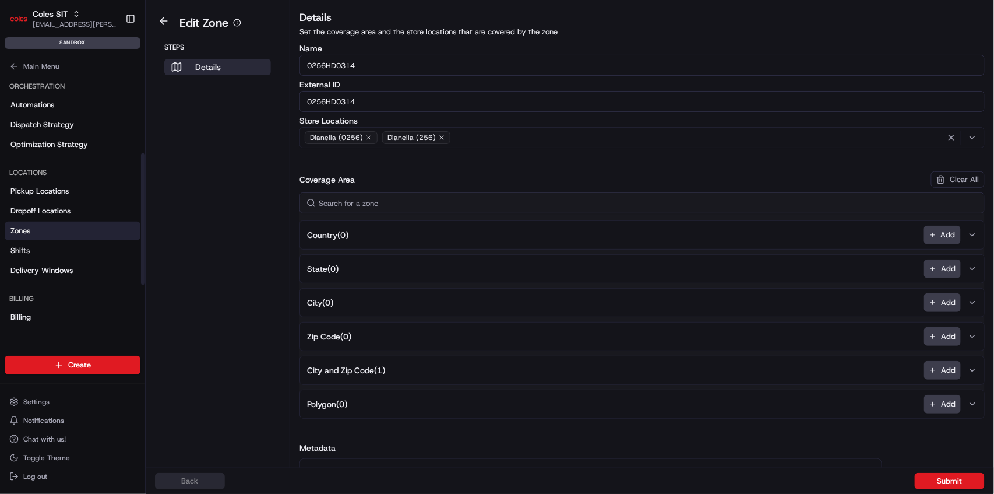
click at [52, 233] on link "Zones" at bounding box center [73, 230] width 136 height 19
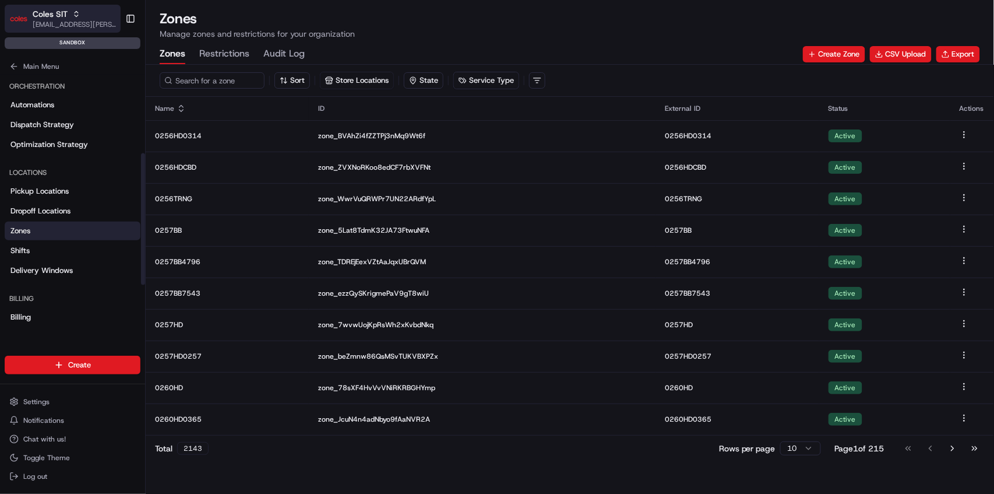
click at [67, 9] on div "Coles SIT" at bounding box center [74, 14] width 83 height 12
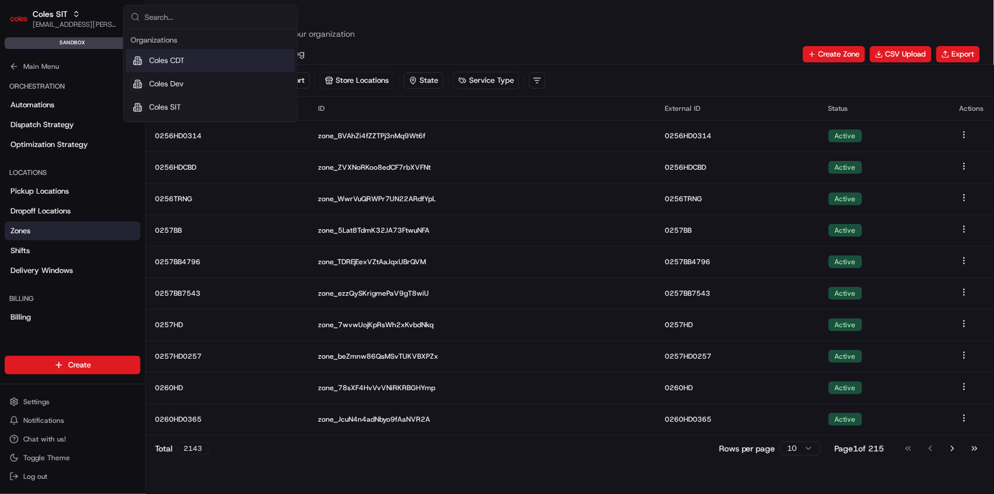
click at [182, 64] on span "Coles CDT" at bounding box center [167, 60] width 36 height 10
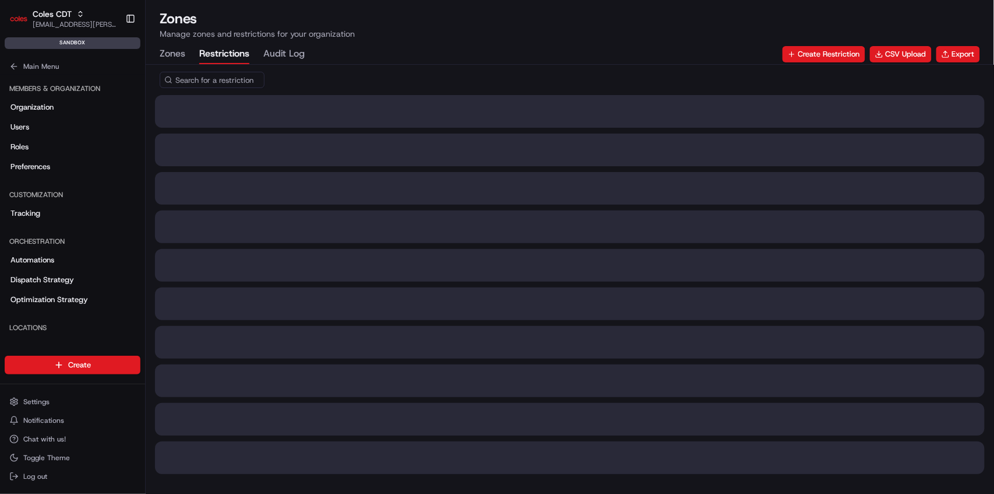
click at [230, 59] on button "Restrictions" at bounding box center [224, 54] width 50 height 20
